Goal: Find contact information: Find contact information

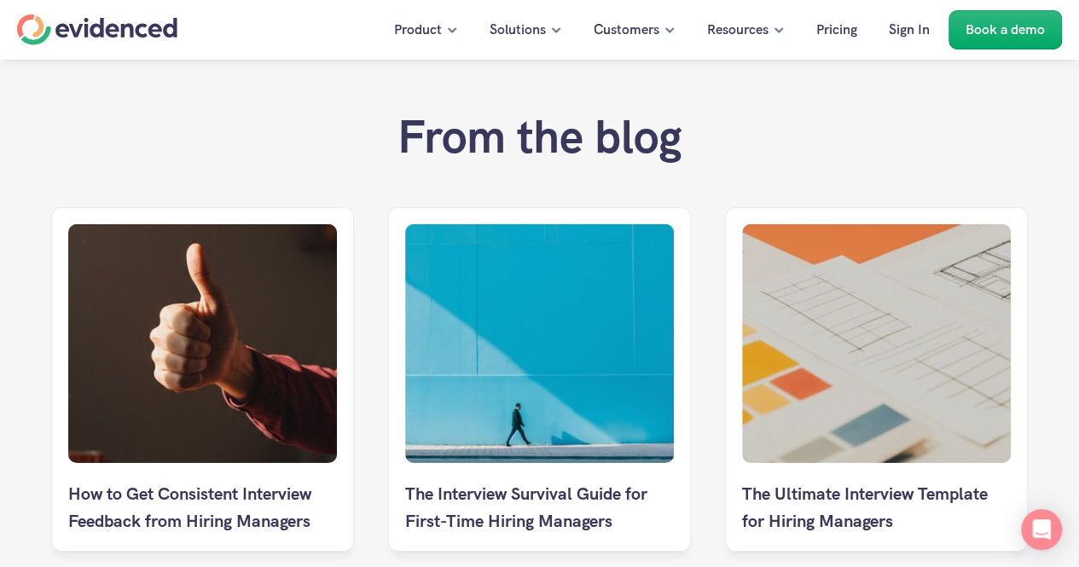
scroll to position [8995, 0]
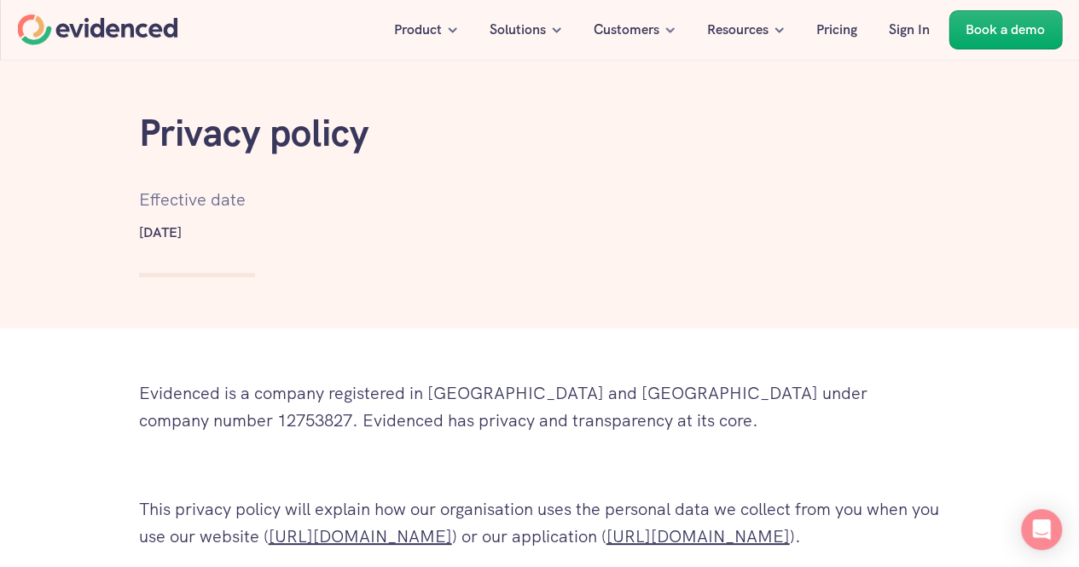
scroll to position [3288, 0]
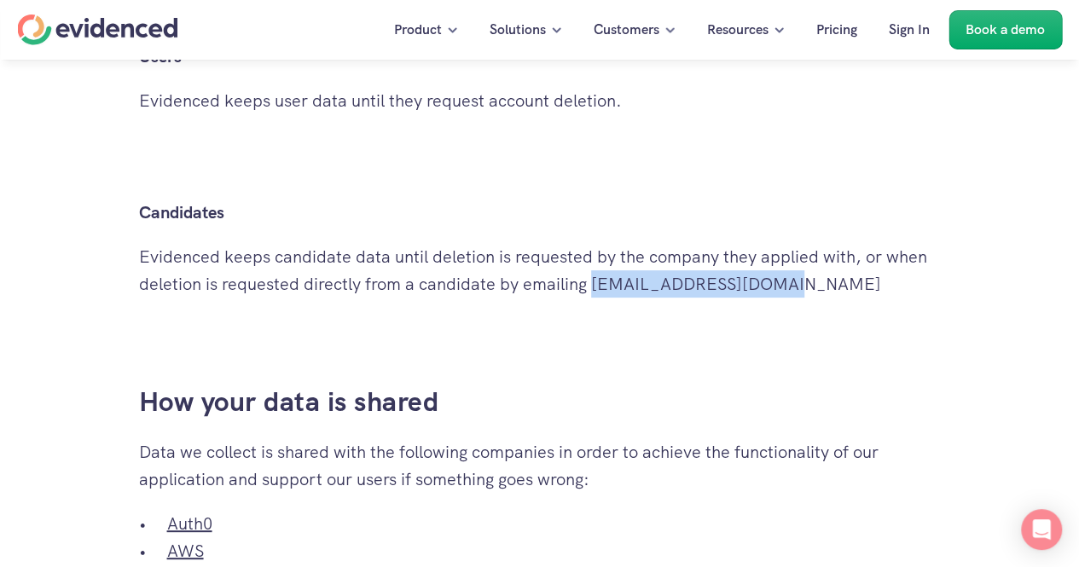
drag, startPoint x: 593, startPoint y: 284, endPoint x: 788, endPoint y: 280, distance: 195.5
click at [788, 280] on p "Evidenced keeps candidate data until deletion is requested by the company they …" at bounding box center [540, 270] width 802 height 55
copy p "[EMAIL_ADDRESS][DOMAIN_NAME]"
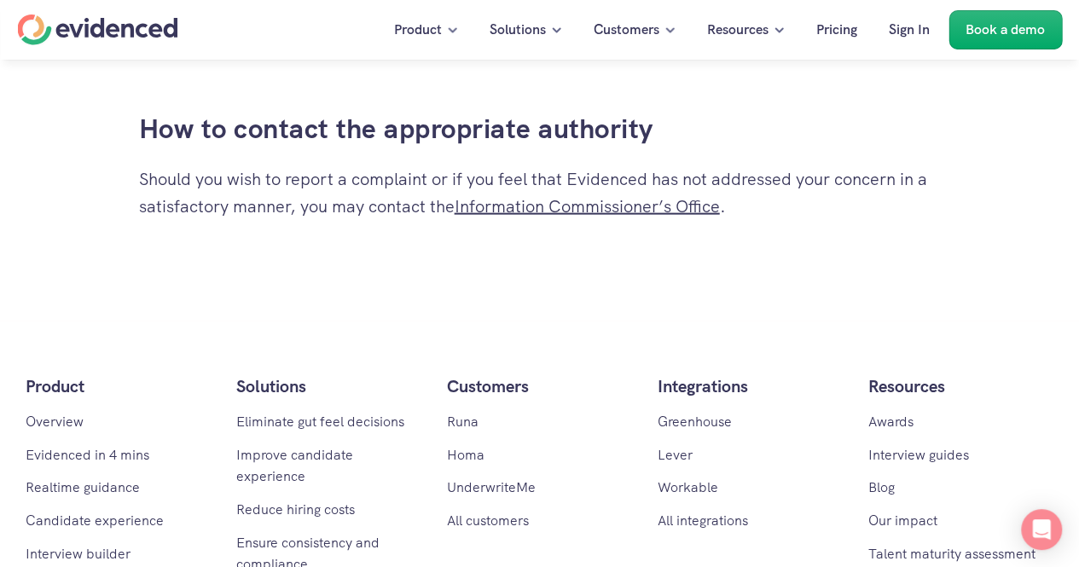
scroll to position [8257, 0]
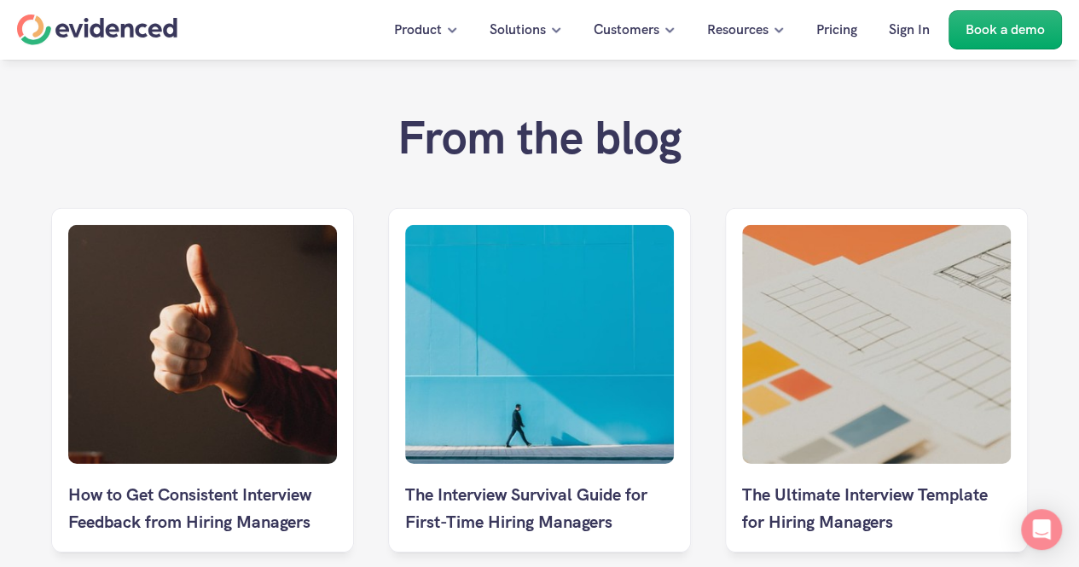
scroll to position [8995, 0]
